Goal: Obtain resource: Download file/media

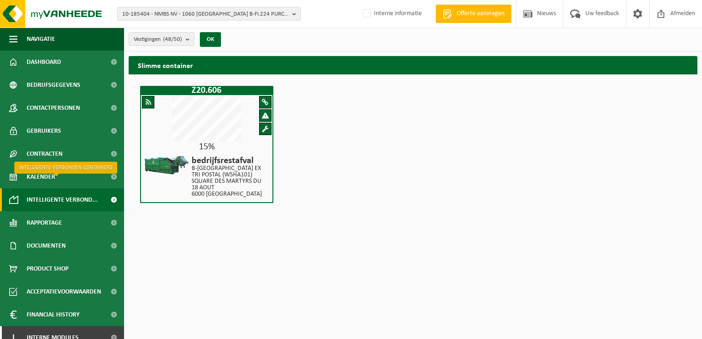
scroll to position [10, 0]
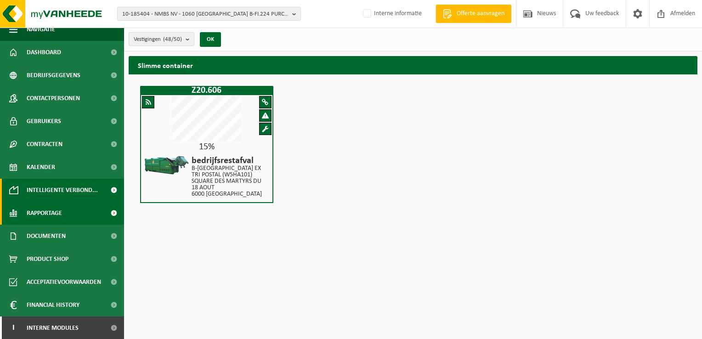
click at [42, 215] on span "Rapportage" at bounding box center [44, 213] width 35 height 23
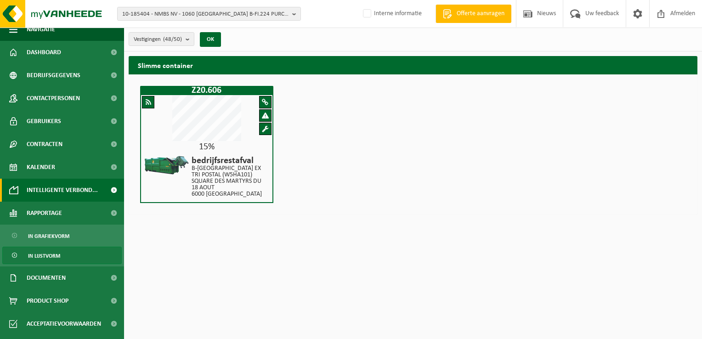
click at [51, 258] on span "In lijstvorm" at bounding box center [44, 255] width 32 height 17
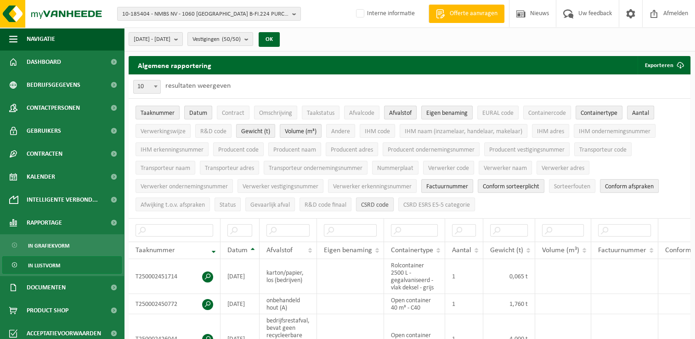
click at [383, 203] on span "CSRD code" at bounding box center [375, 205] width 28 height 7
click at [338, 202] on span "R&D code finaal" at bounding box center [326, 205] width 42 height 7
click at [370, 205] on span "CSRD code" at bounding box center [375, 205] width 28 height 7
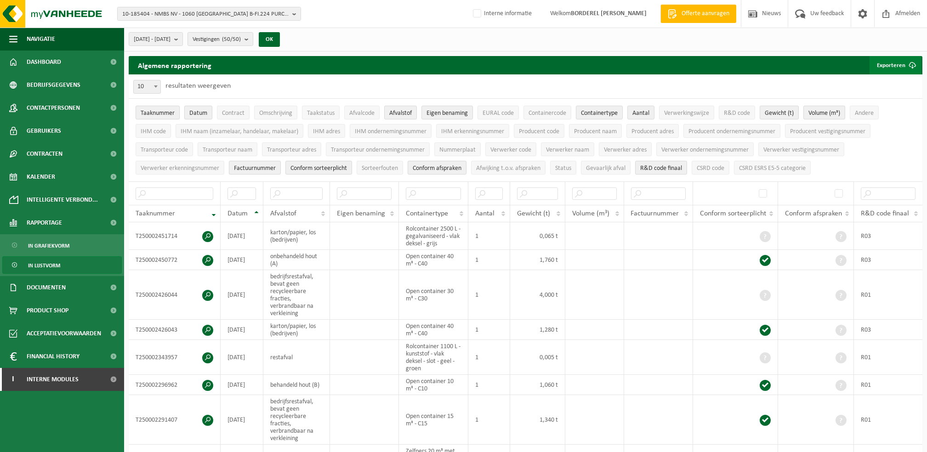
click at [695, 67] on button "Exporteren" at bounding box center [895, 65] width 52 height 18
click at [695, 103] on link "Alle beschikbare kolommen" at bounding box center [878, 102] width 83 height 18
